Goal: Task Accomplishment & Management: Manage account settings

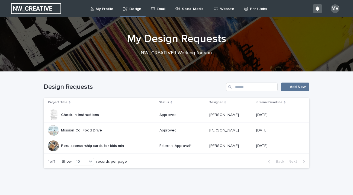
click at [126, 146] on div "Peru sponsorship cards for kids min [GEOGRAPHIC_DATA] sponsorship cards for kid…" at bounding box center [101, 145] width 107 height 11
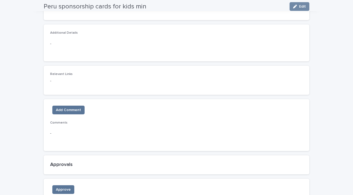
scroll to position [443, 0]
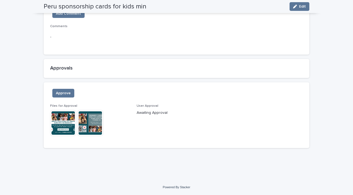
click at [59, 127] on img at bounding box center [63, 123] width 26 height 26
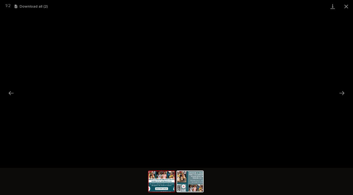
click at [167, 183] on img at bounding box center [162, 181] width 26 height 21
click at [198, 186] on img at bounding box center [190, 181] width 26 height 21
click at [164, 179] on img at bounding box center [162, 181] width 26 height 21
click at [191, 175] on img at bounding box center [190, 181] width 26 height 21
click at [346, 7] on button "Close gallery" at bounding box center [347, 6] width 14 height 13
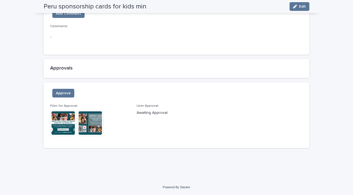
click at [61, 87] on div "Approve Files for Approval This file cannot be opened Download File User Approv…" at bounding box center [177, 115] width 266 height 66
click at [61, 92] on span "Approve" at bounding box center [63, 92] width 15 height 5
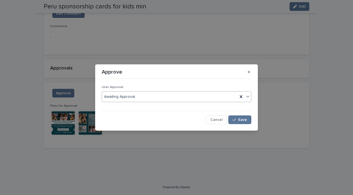
click at [143, 94] on div "Awaiting Approval" at bounding box center [170, 96] width 136 height 9
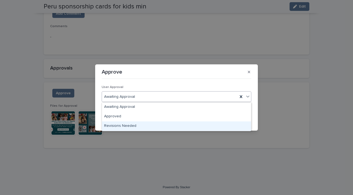
click at [135, 125] on div "Revisions Needed" at bounding box center [176, 125] width 149 height 9
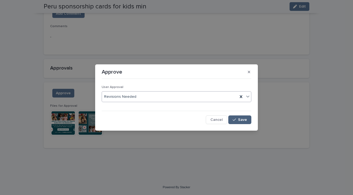
click at [247, 121] on button "Save" at bounding box center [239, 119] width 23 height 9
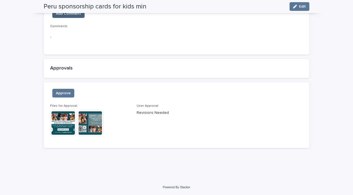
click at [69, 14] on span "Add Comment" at bounding box center [68, 13] width 25 height 5
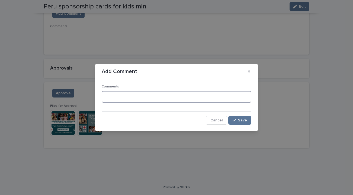
click at [127, 96] on textarea at bounding box center [177, 97] width 150 height 12
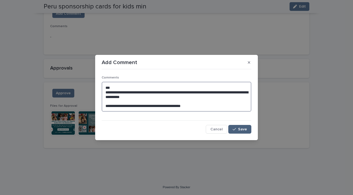
type textarea "**********"
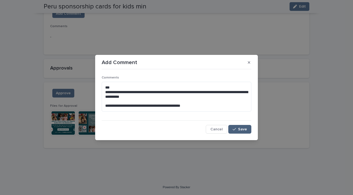
click at [238, 128] on div "button" at bounding box center [235, 129] width 5 height 4
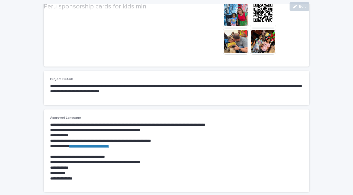
scroll to position [451, 0]
